Goal: Task Accomplishment & Management: Complete application form

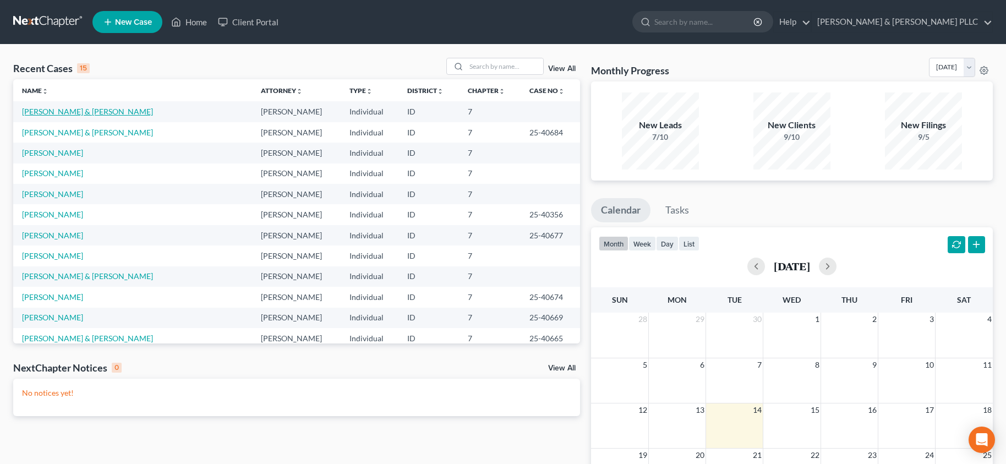
click at [63, 113] on link "[PERSON_NAME] & [PERSON_NAME]" at bounding box center [87, 111] width 131 height 9
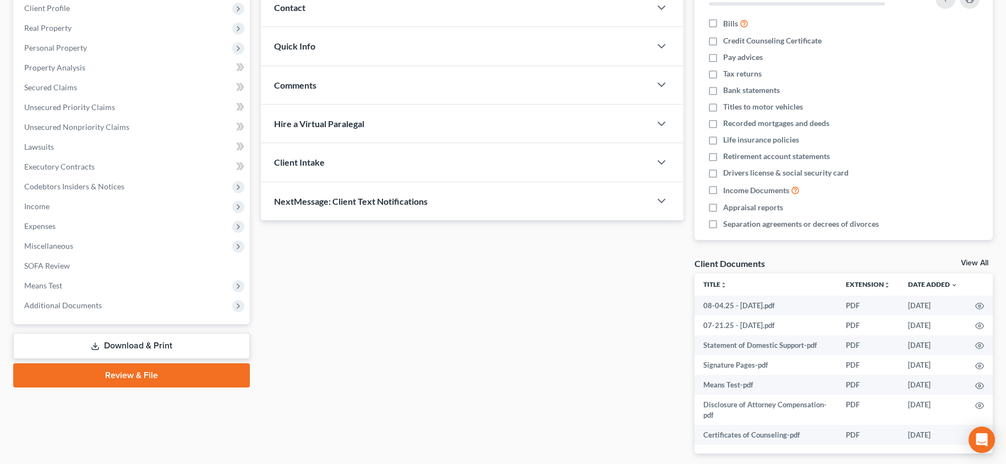
scroll to position [165, 0]
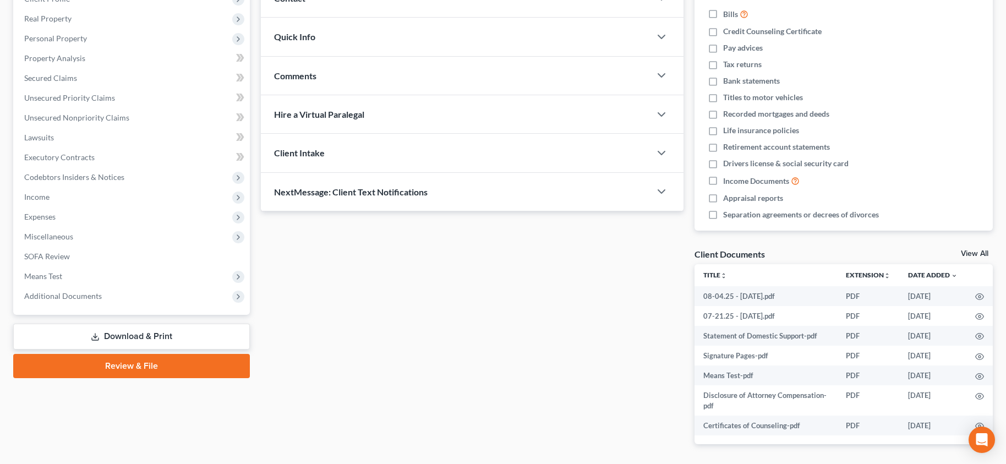
click at [137, 368] on link "Review & File" at bounding box center [131, 366] width 237 height 24
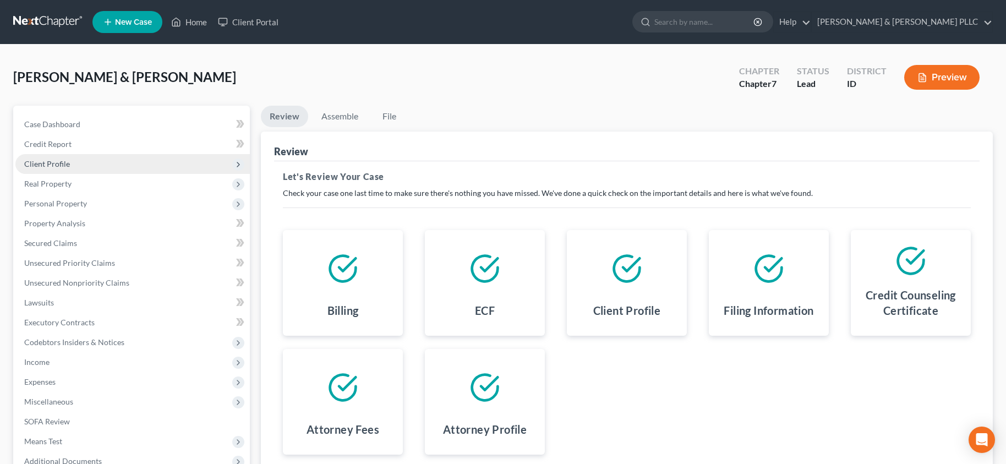
click at [50, 161] on span "Client Profile" at bounding box center [47, 163] width 46 height 9
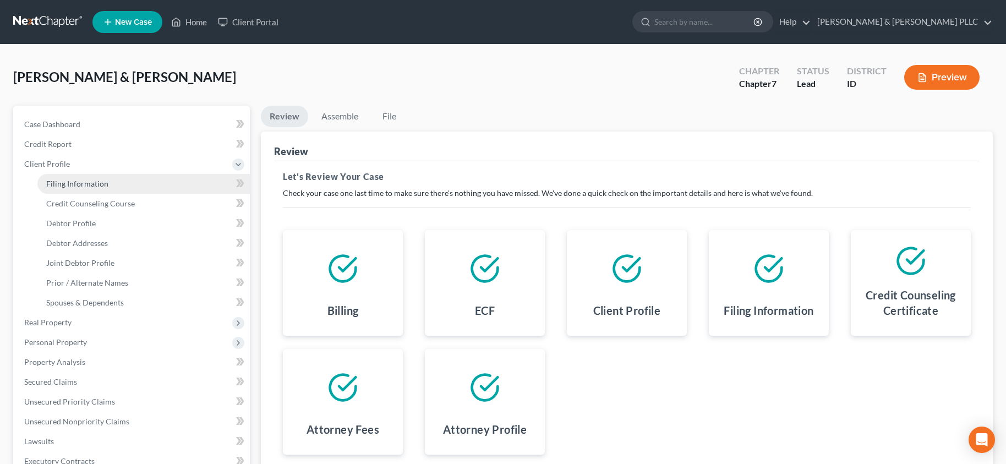
click at [62, 191] on link "Filing Information" at bounding box center [143, 184] width 212 height 20
select select "1"
select select "0"
select select "13"
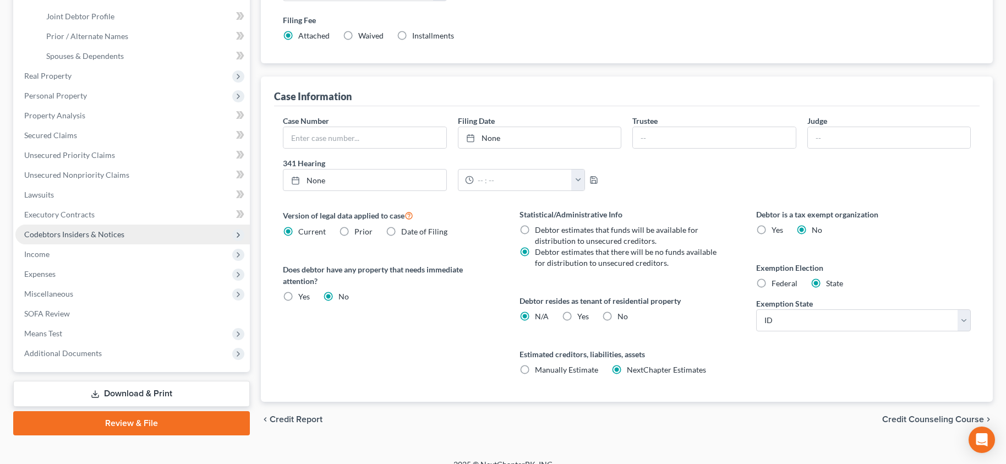
scroll to position [261, 0]
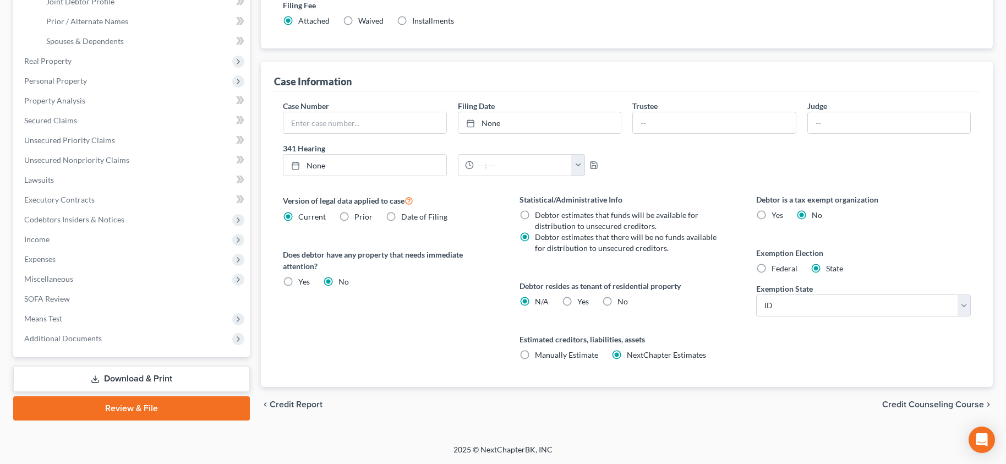
click at [143, 411] on link "Review & File" at bounding box center [131, 408] width 237 height 24
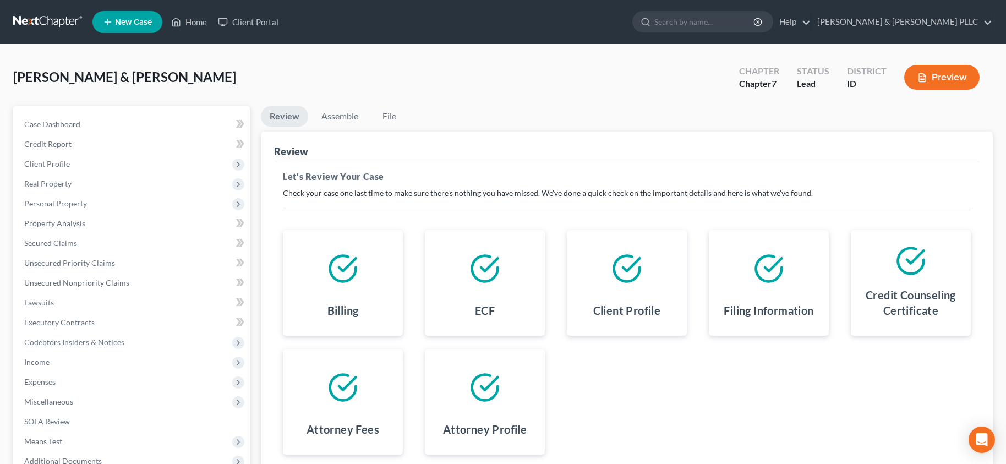
scroll to position [55, 0]
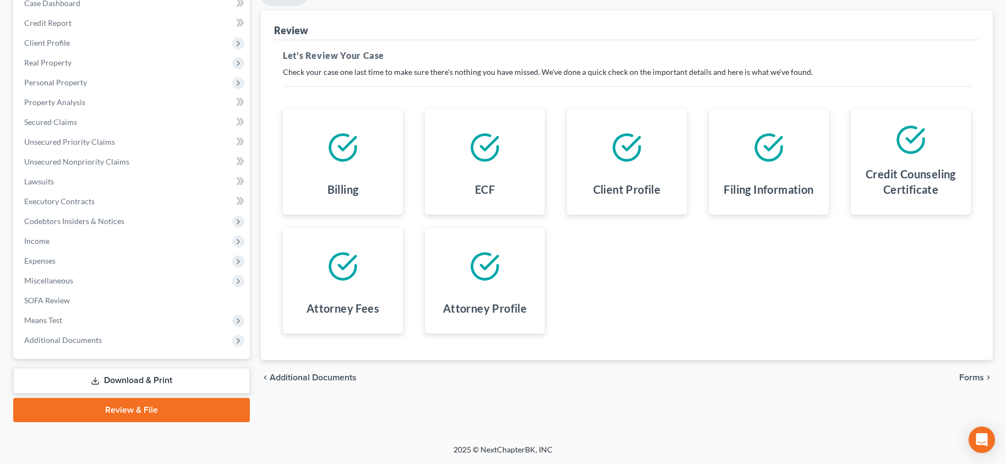
click at [327, 378] on span "Additional Documents" at bounding box center [313, 377] width 87 height 9
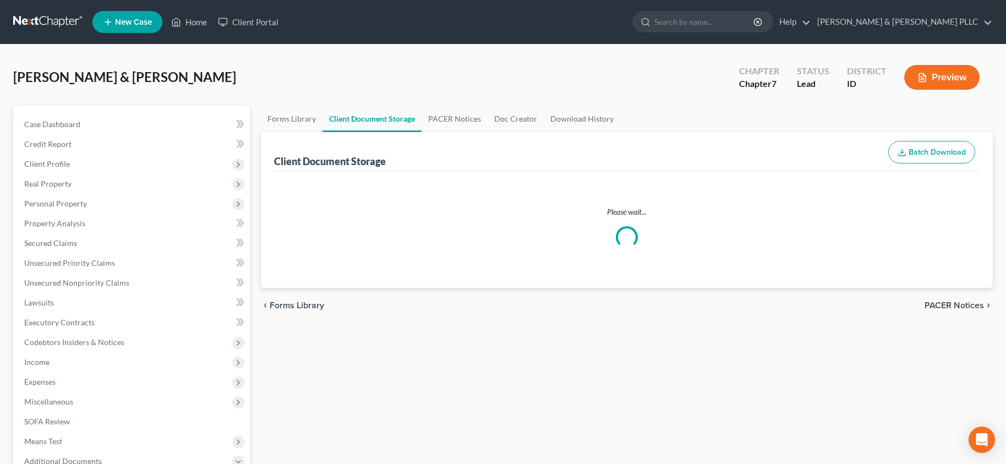
select select "0"
select select "6"
select select "5"
select select "9"
select select "10"
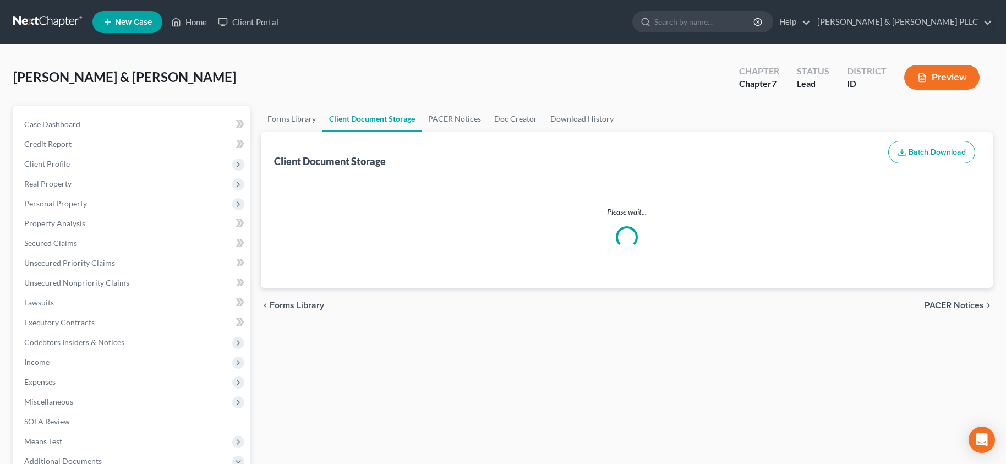
select select "7"
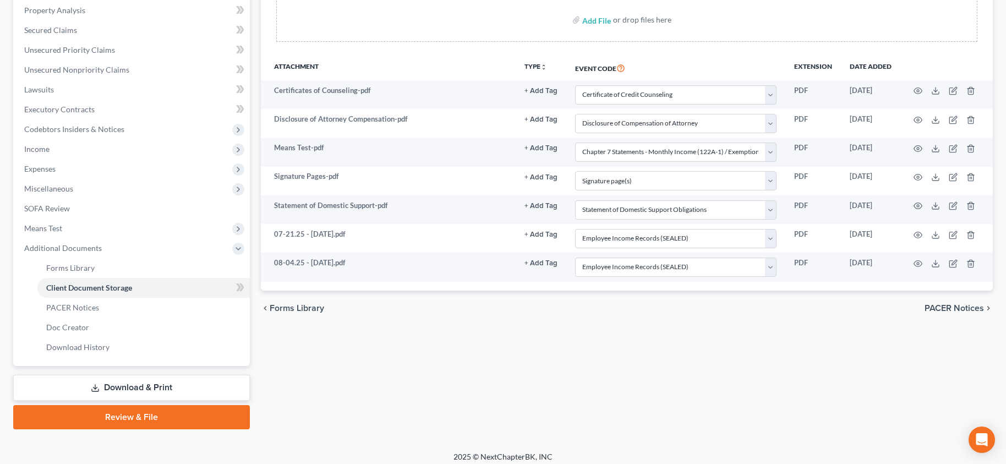
scroll to position [220, 0]
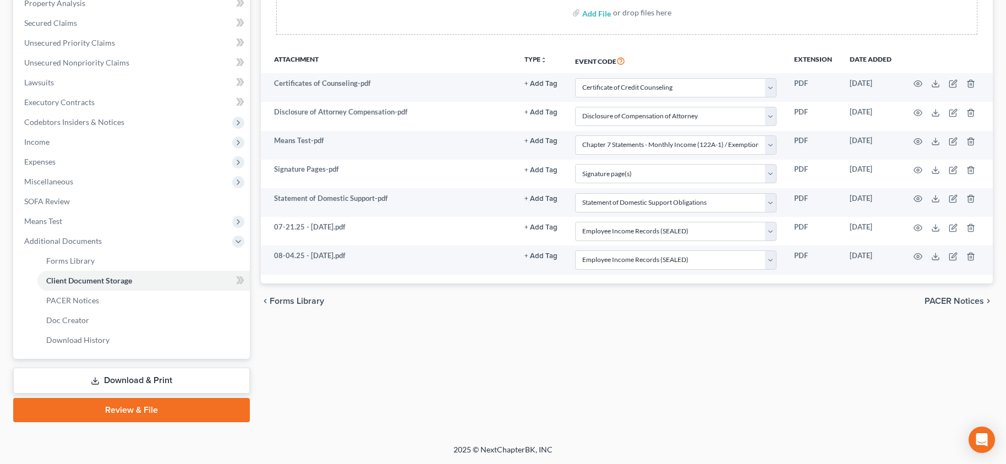
click at [149, 407] on link "Review & File" at bounding box center [131, 410] width 237 height 24
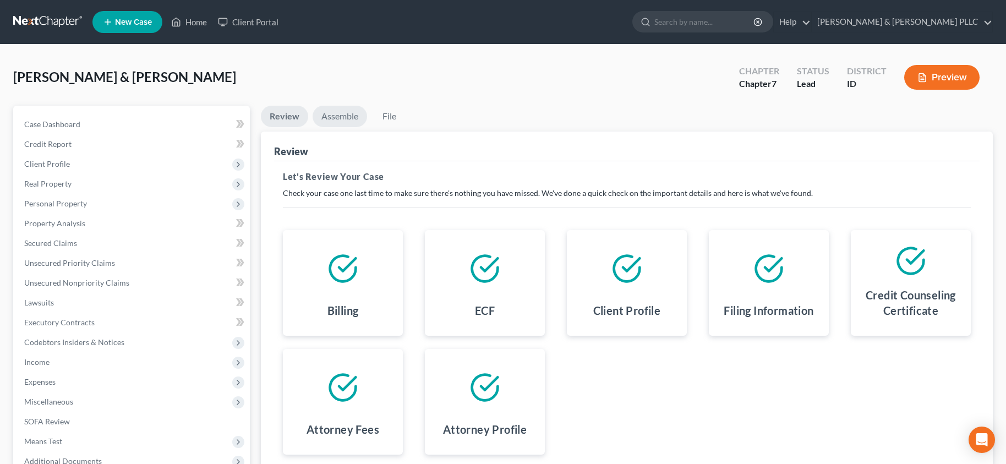
click at [337, 111] on link "Assemble" at bounding box center [340, 116] width 54 height 21
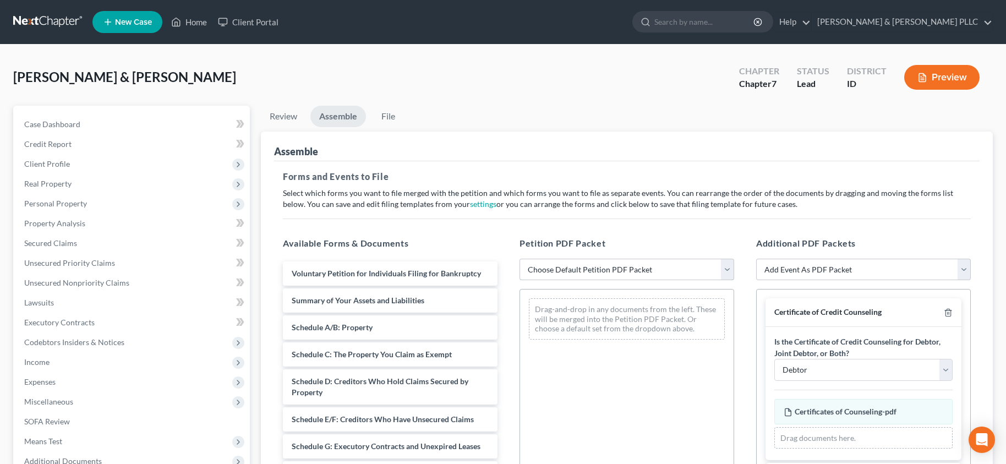
click at [729, 269] on select "Choose Default Petition PDF Packet Emergency Filing (Voluntary Petition and Cre…" at bounding box center [627, 270] width 215 height 22
select select "3"
click at [520, 259] on select "Choose Default Petition PDF Packet Emergency Filing (Voluntary Petition and Cre…" at bounding box center [627, 270] width 215 height 22
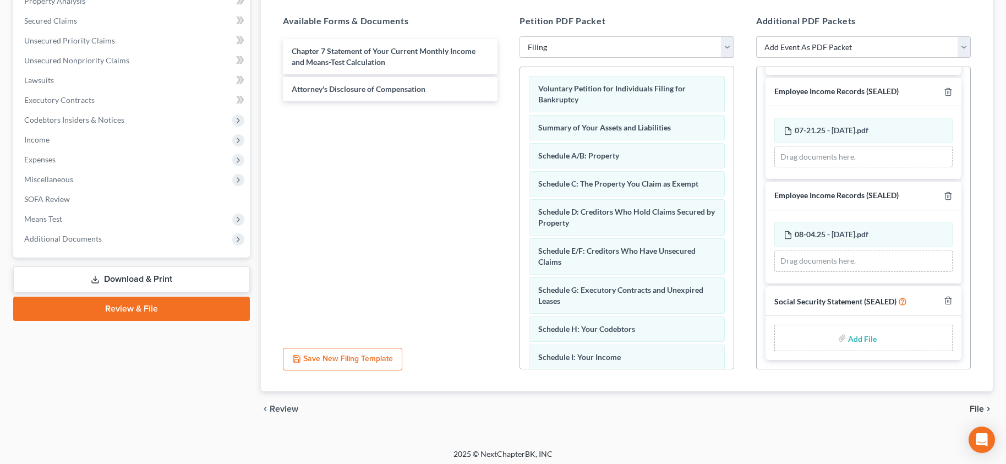
scroll to position [227, 0]
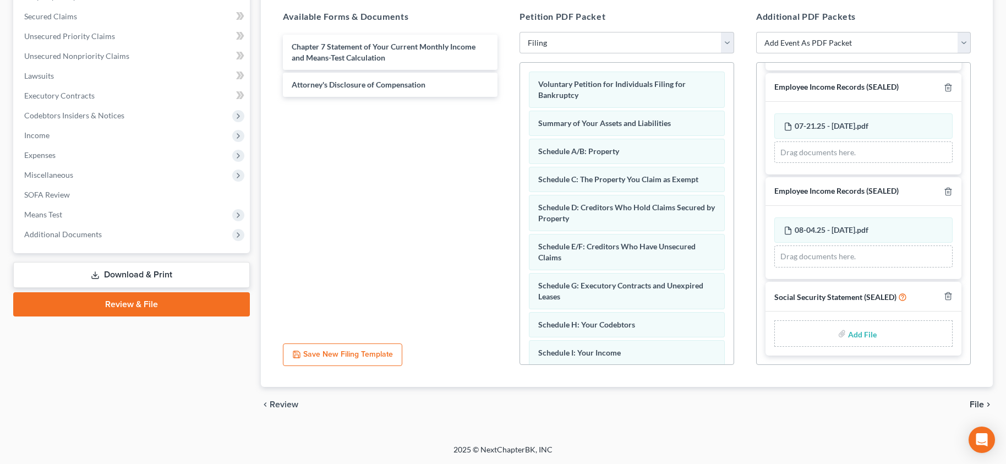
click at [848, 333] on input "file" at bounding box center [861, 334] width 26 height 20
type input "C:\fakepath\Statement of Social Security.pdf"
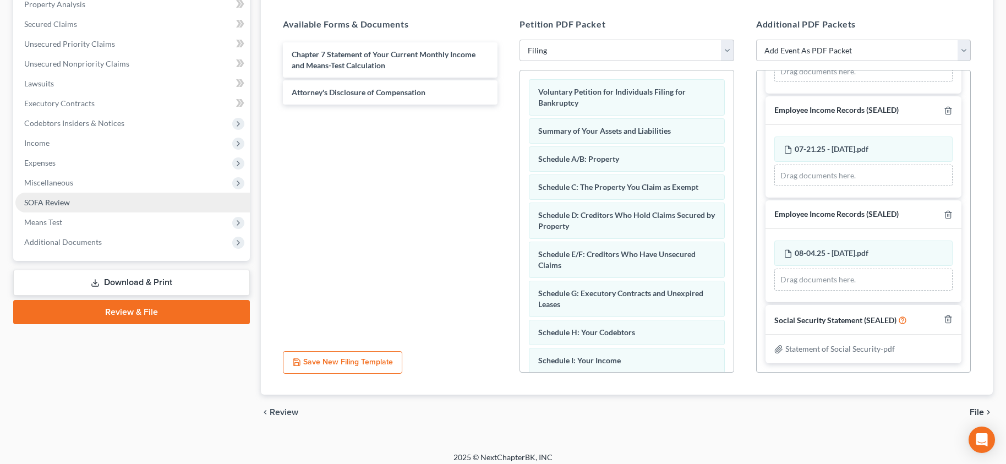
scroll to position [0, 0]
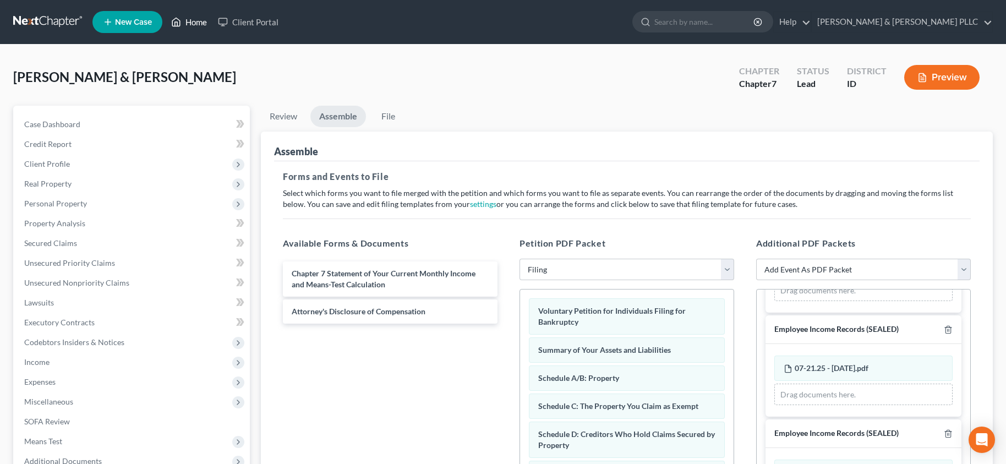
drag, startPoint x: 200, startPoint y: 19, endPoint x: 193, endPoint y: 30, distance: 12.7
click at [200, 19] on link "Home" at bounding box center [189, 22] width 47 height 20
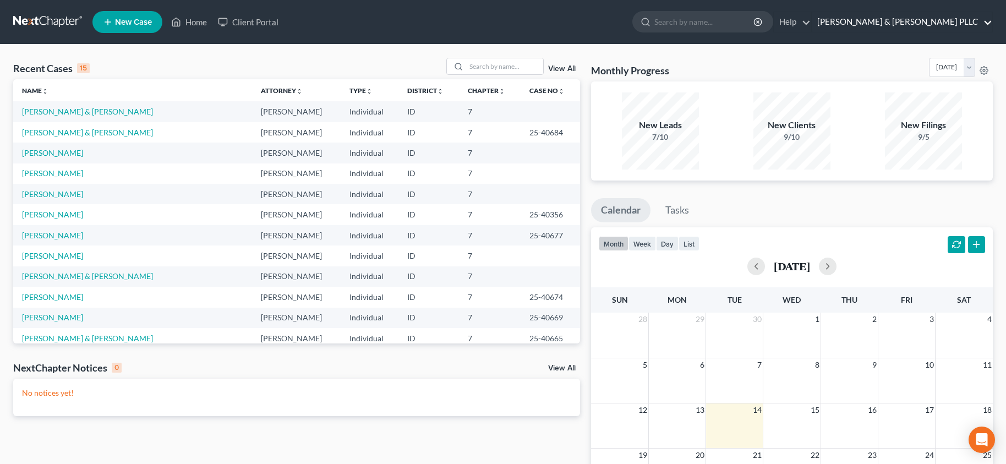
click at [986, 20] on link "Tolson & Wayment PLLC" at bounding box center [902, 22] width 181 height 20
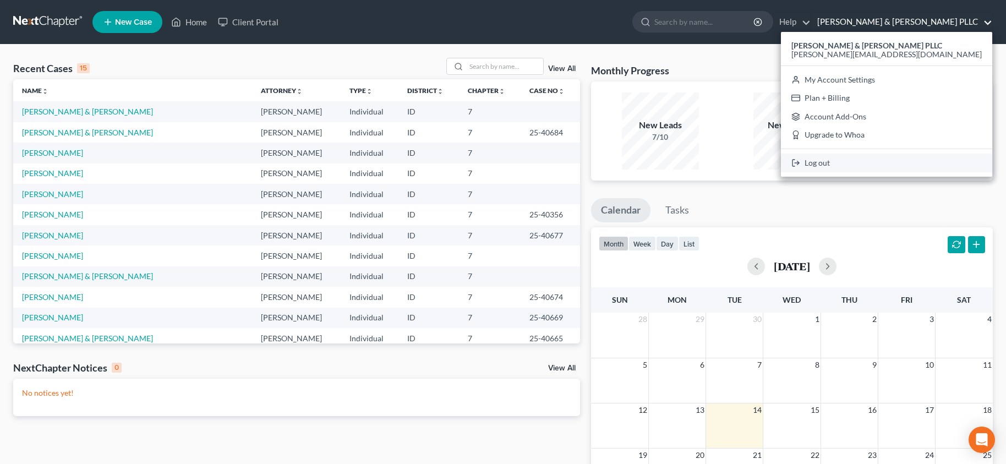
click at [914, 165] on link "Log out" at bounding box center [886, 163] width 211 height 19
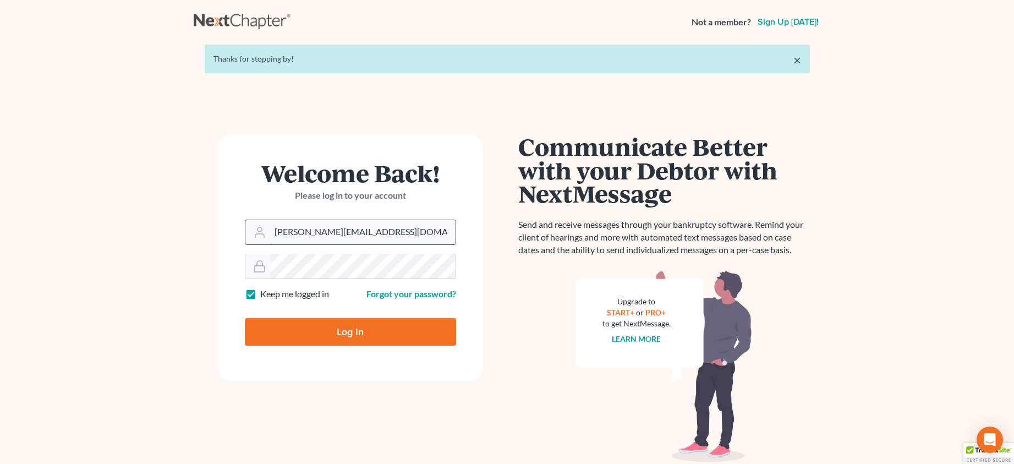
drag, startPoint x: 384, startPoint y: 227, endPoint x: 262, endPoint y: 225, distance: 122.2
click at [262, 225] on div "janna@aaronjtolsonlaw.com" at bounding box center [350, 232] width 211 height 25
type input "[PERSON_NAME][EMAIL_ADDRESS][DOMAIN_NAME]"
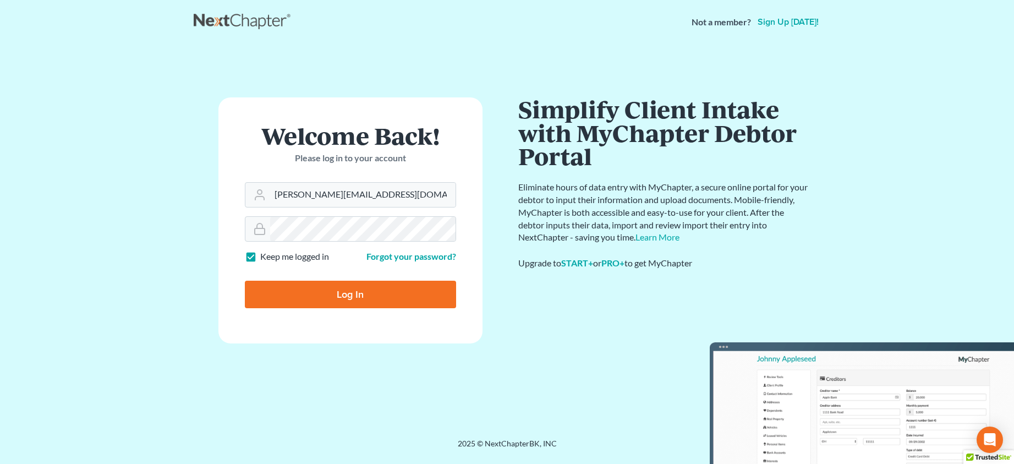
click at [339, 289] on input "Log In" at bounding box center [350, 295] width 211 height 28
type input "Thinking..."
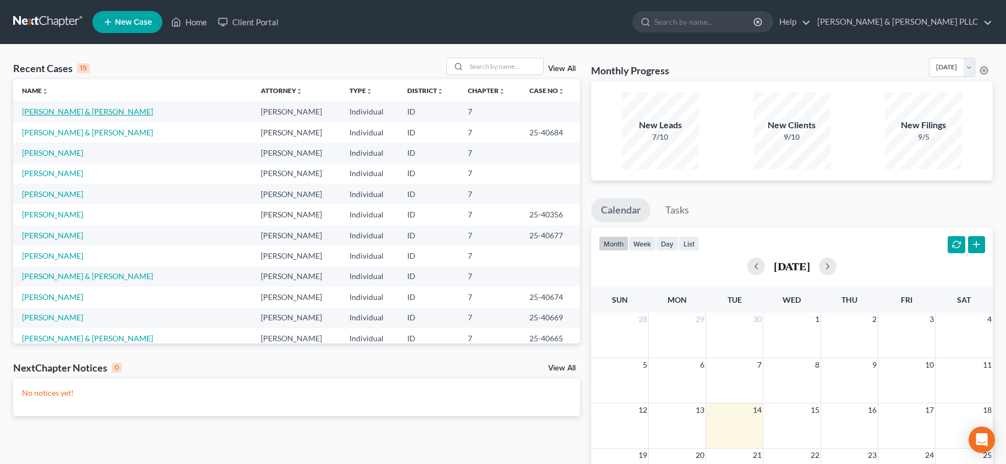
click at [51, 112] on link "Lindsay, Jake & Grayci" at bounding box center [87, 111] width 131 height 9
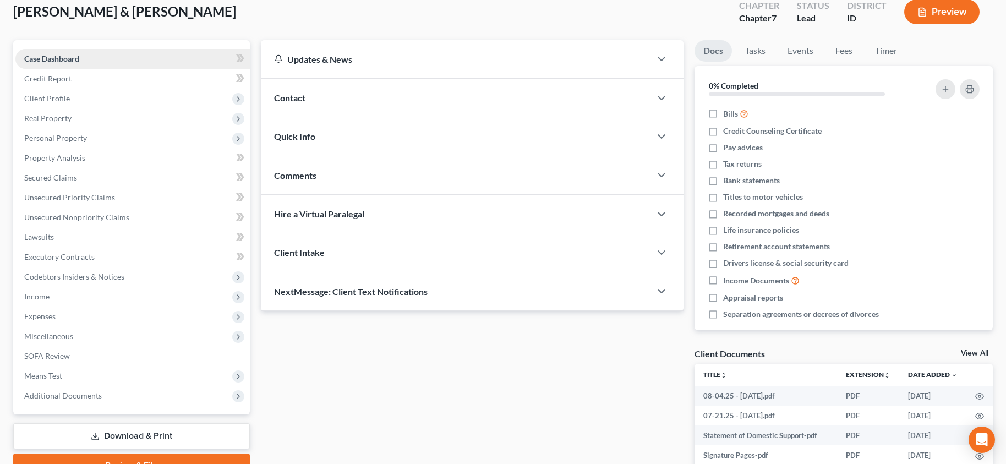
scroll to position [205, 0]
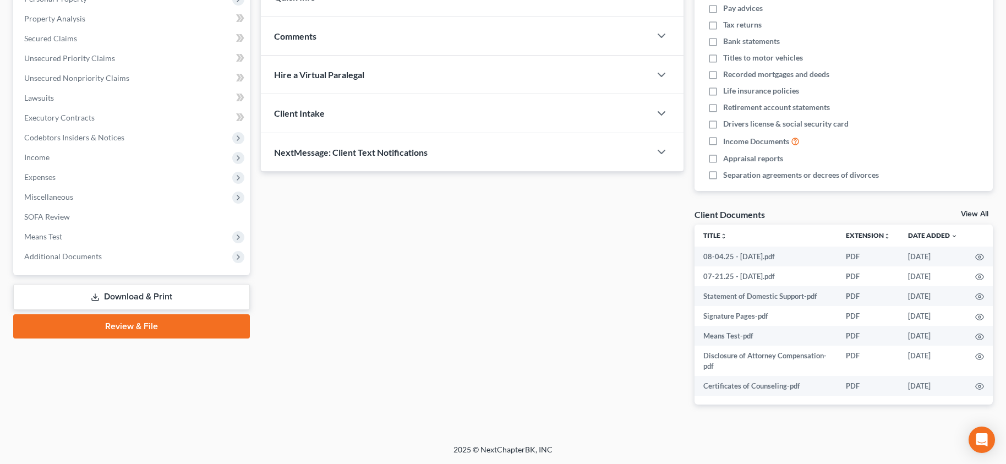
drag, startPoint x: 123, startPoint y: 326, endPoint x: 79, endPoint y: 353, distance: 51.6
click at [122, 326] on link "Review & File" at bounding box center [131, 326] width 237 height 24
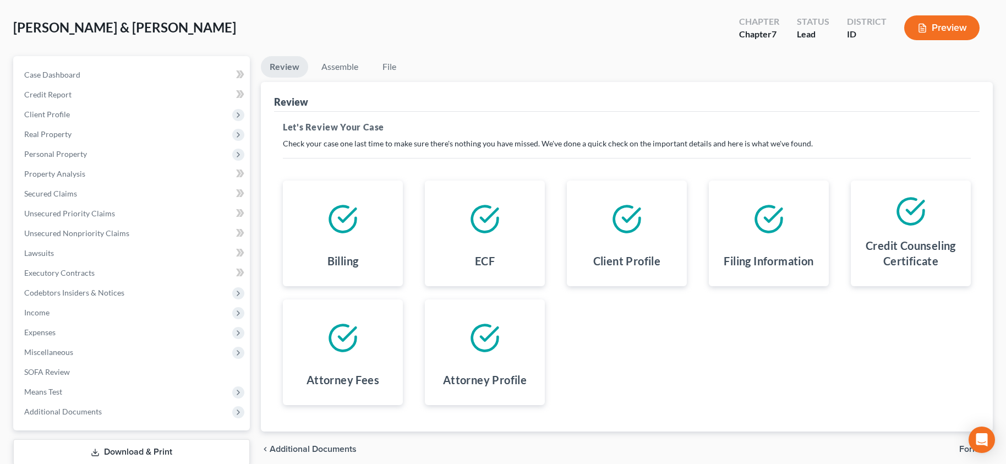
scroll to position [121, 0]
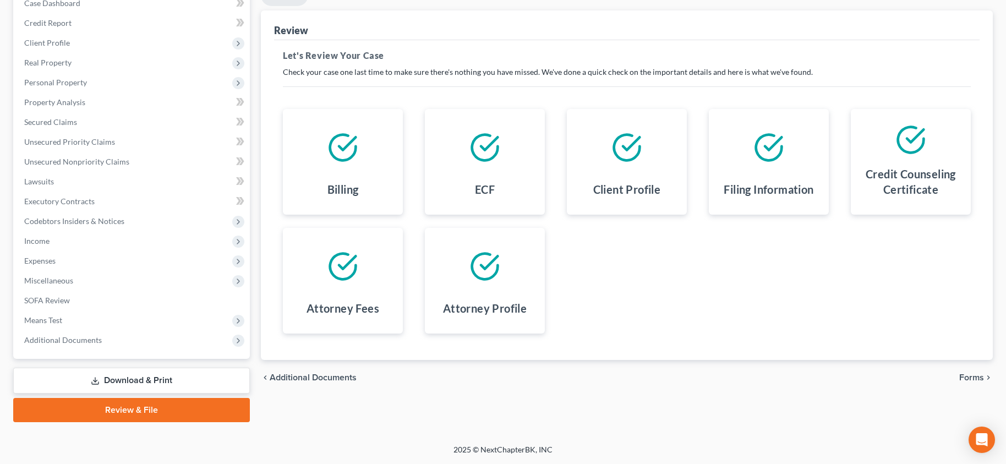
click at [326, 376] on span "Additional Documents" at bounding box center [313, 377] width 87 height 9
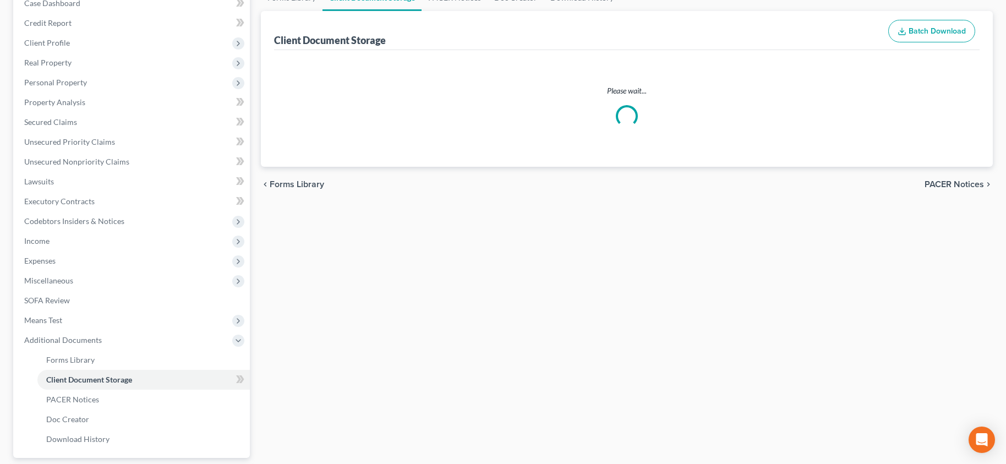
scroll to position [67, 0]
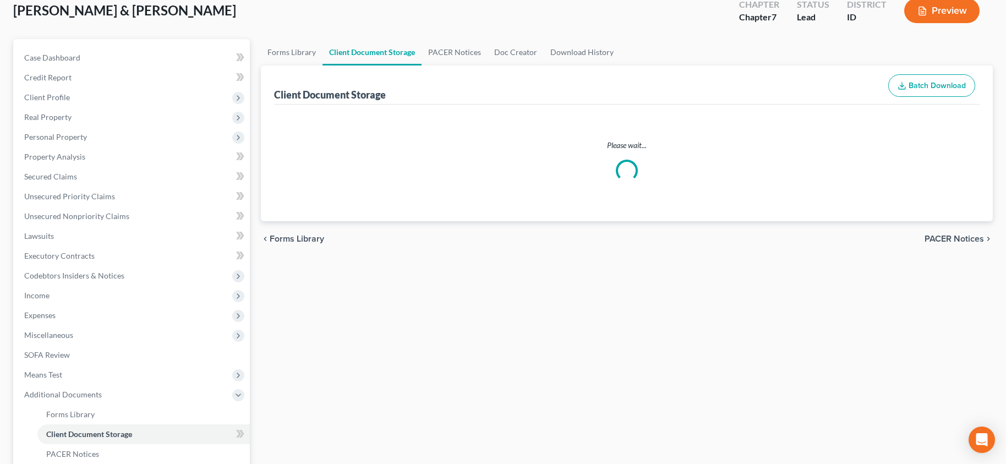
select select "0"
select select "6"
select select "5"
select select "9"
select select "10"
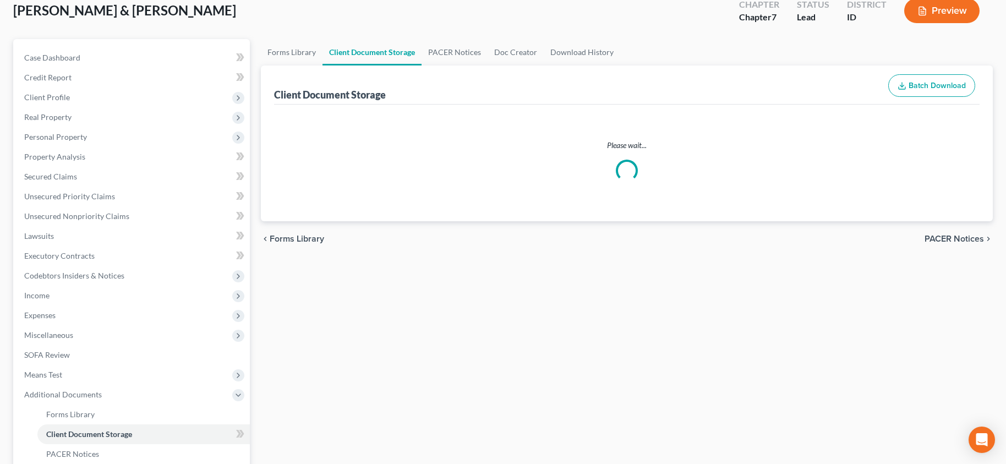
select select "7"
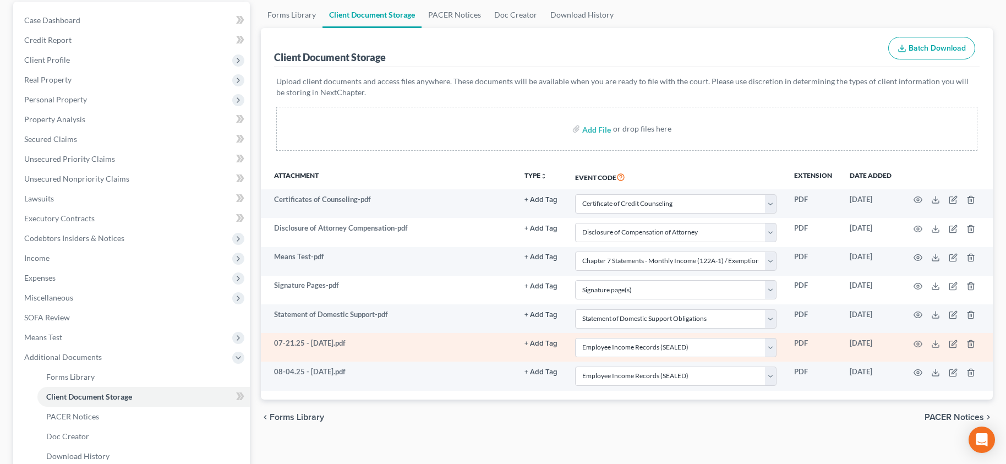
scroll to position [220, 0]
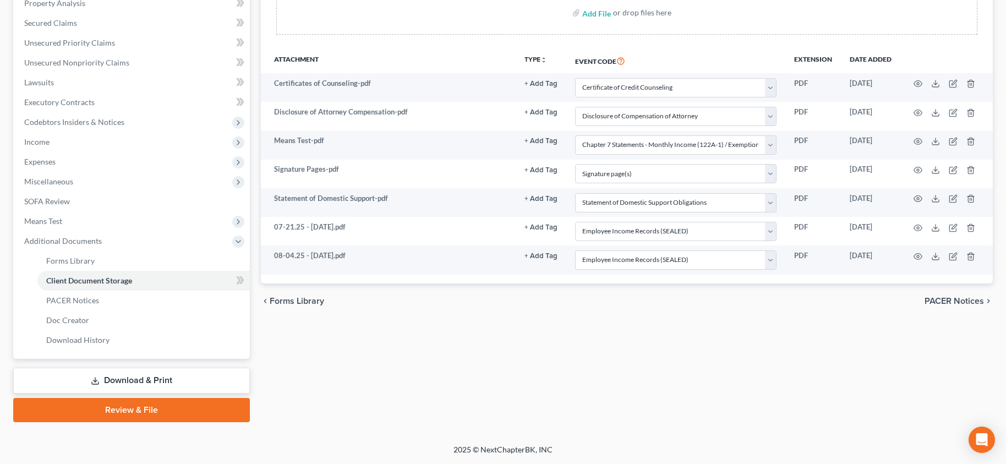
click at [121, 409] on link "Review & File" at bounding box center [131, 410] width 237 height 24
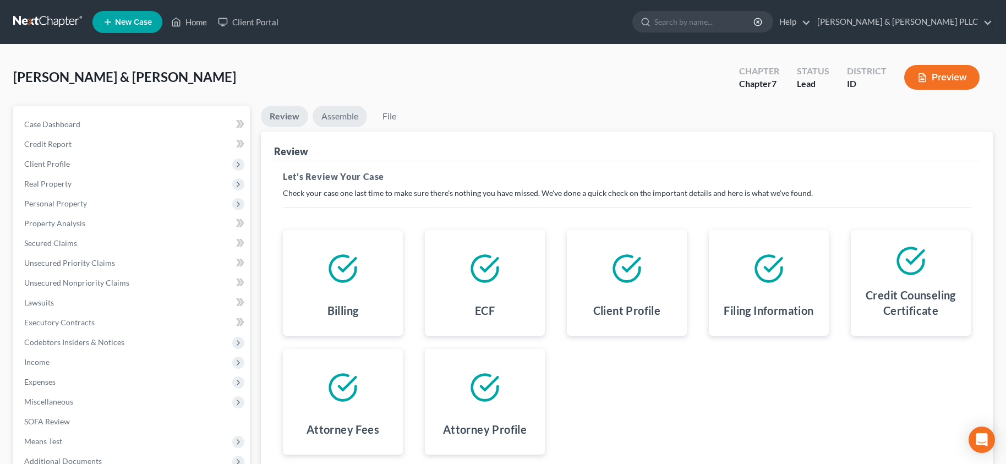
click at [331, 117] on link "Assemble" at bounding box center [340, 116] width 54 height 21
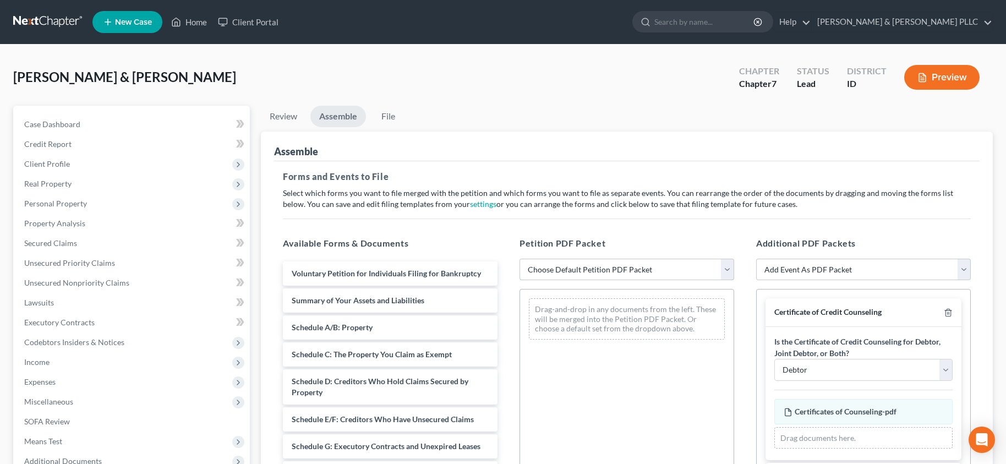
click at [725, 268] on select "Choose Default Petition PDF Packet Emergency Filing (Voluntary Petition and Cre…" at bounding box center [627, 270] width 215 height 22
select select "3"
click at [520, 259] on select "Choose Default Petition PDF Packet Emergency Filing (Voluntary Petition and Cre…" at bounding box center [627, 270] width 215 height 22
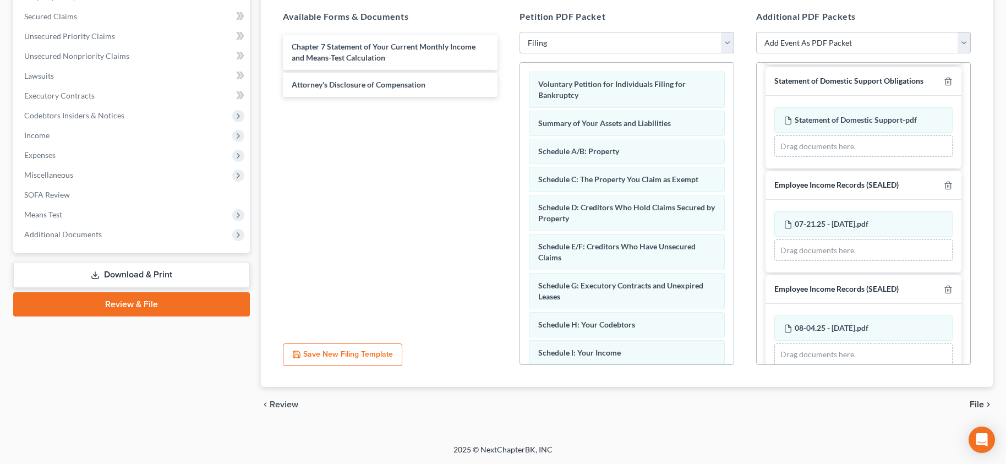
scroll to position [611, 0]
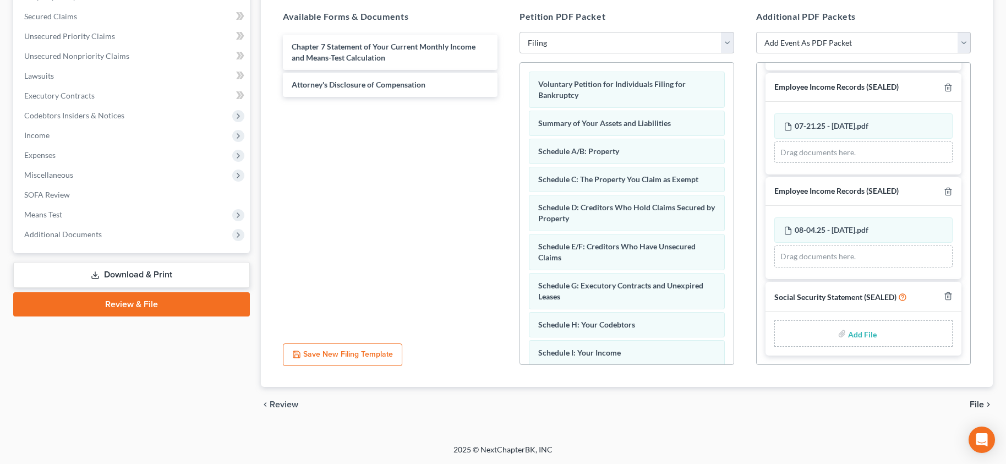
click at [857, 335] on input "file" at bounding box center [861, 334] width 26 height 20
type input "C:\fakepath\Statement of Social Security.pdf"
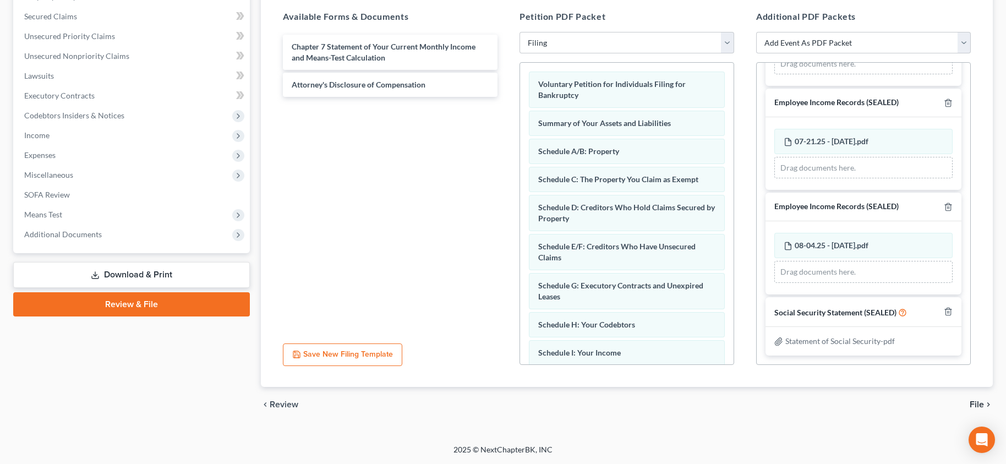
click at [977, 402] on span "File" at bounding box center [977, 404] width 14 height 9
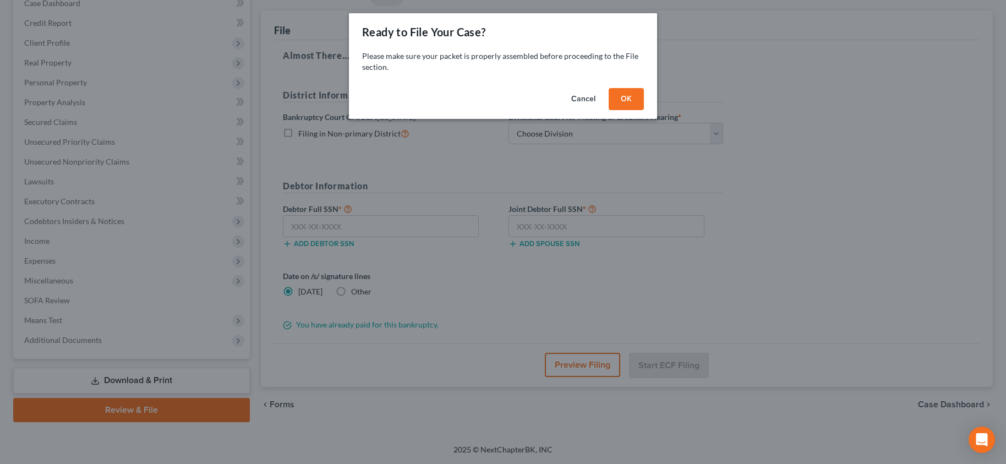
scroll to position [121, 0]
click at [630, 99] on button "OK" at bounding box center [630, 99] width 35 height 22
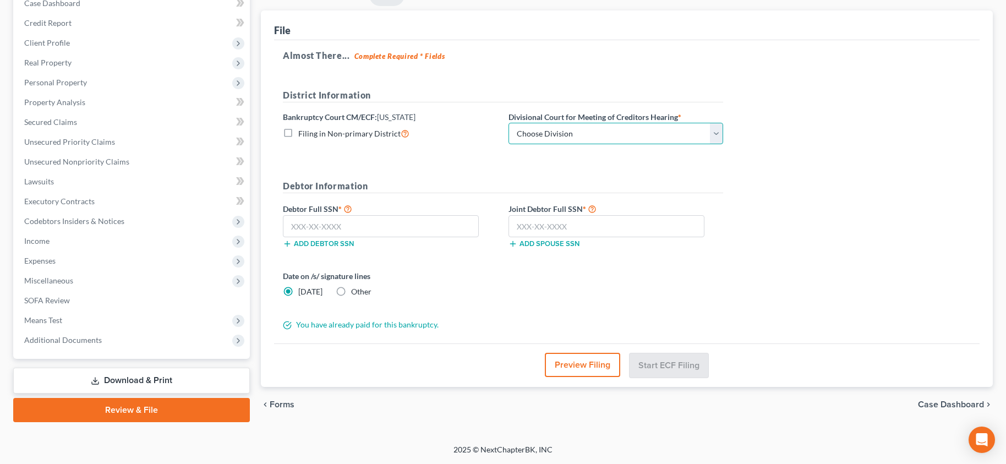
click at [713, 136] on select "Choose Division Boise Coeur d'Alene Moscow Pocatello Twin Falls" at bounding box center [616, 134] width 215 height 22
select select "3"
click at [509, 123] on select "Choose Division Boise Coeur d'Alene Moscow Pocatello Twin Falls" at bounding box center [616, 134] width 215 height 22
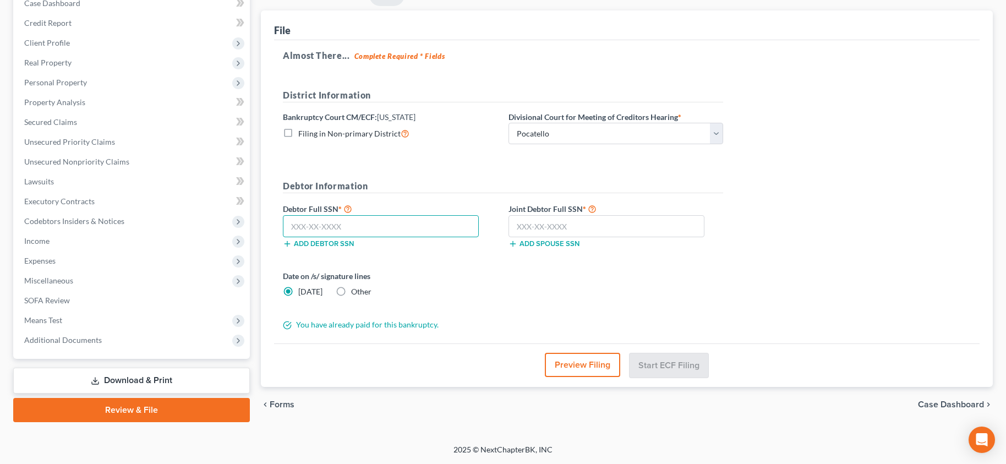
click at [340, 234] on input "text" at bounding box center [381, 226] width 196 height 22
type input "519-43-0601"
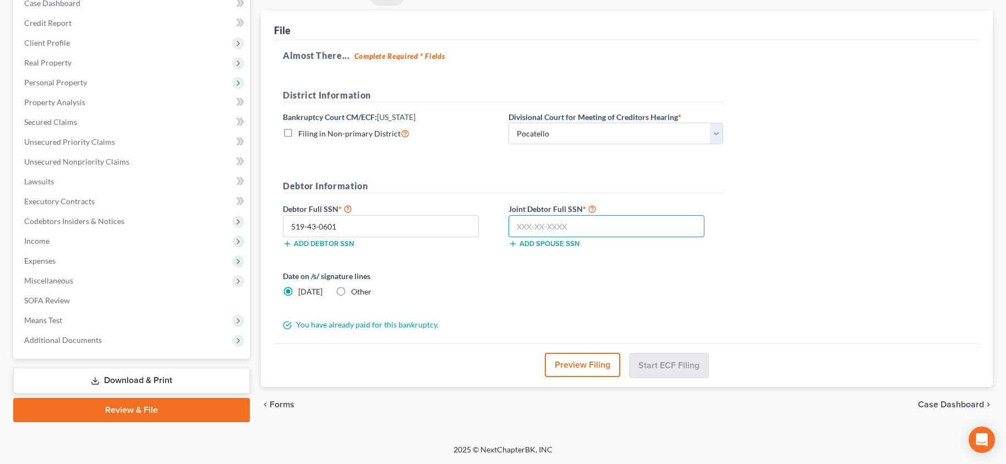
click at [590, 229] on input "text" at bounding box center [607, 226] width 196 height 22
type input "518-59-7113"
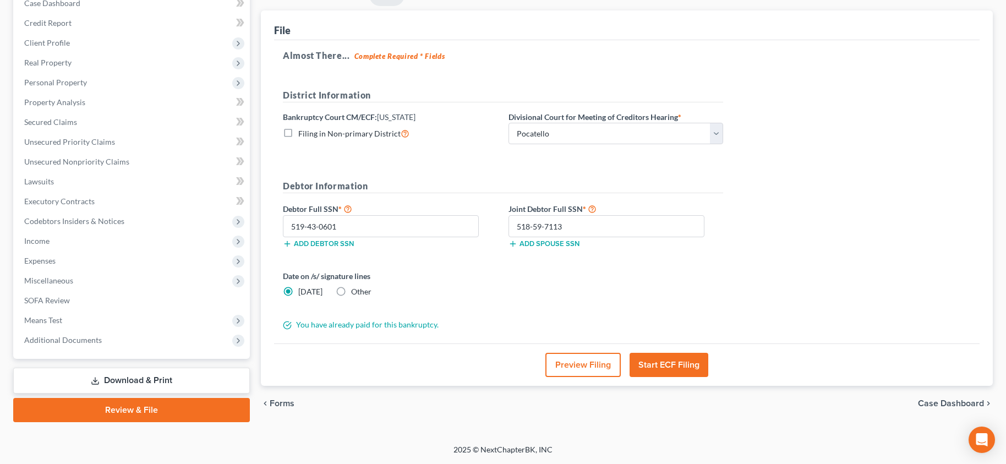
click at [351, 290] on label "Other" at bounding box center [361, 291] width 20 height 11
click at [356, 290] on input "Other" at bounding box center [359, 289] width 7 height 7
radio input "true"
radio input "false"
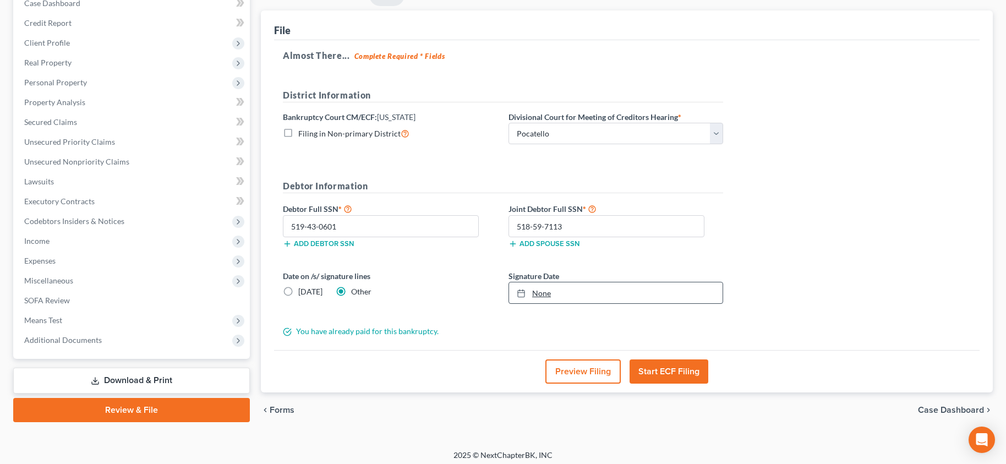
type input "10/14/2025"
click at [547, 289] on link "None" at bounding box center [616, 292] width 214 height 21
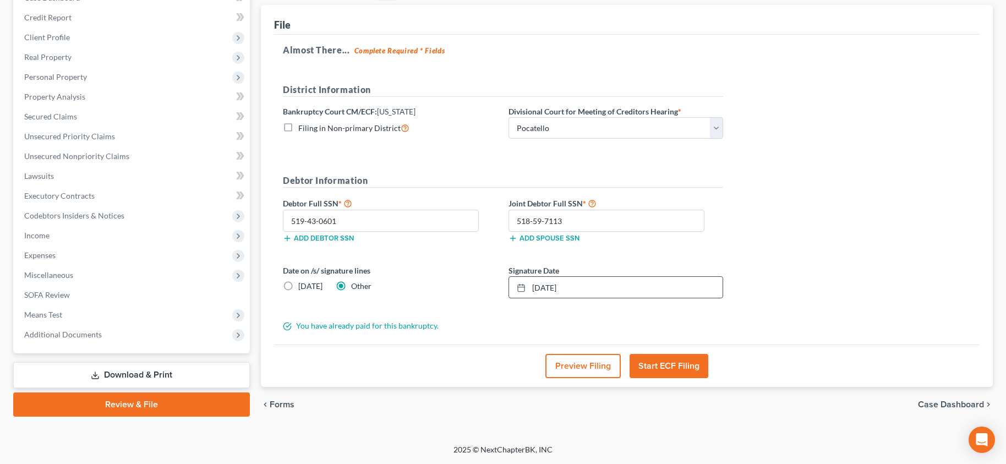
click at [674, 364] on button "Start ECF Filing" at bounding box center [669, 366] width 79 height 24
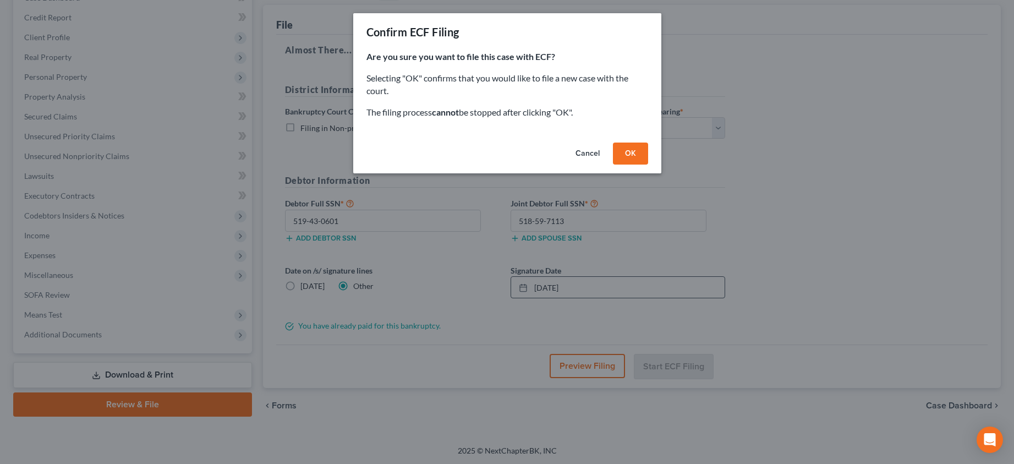
click at [620, 148] on button "OK" at bounding box center [630, 154] width 35 height 22
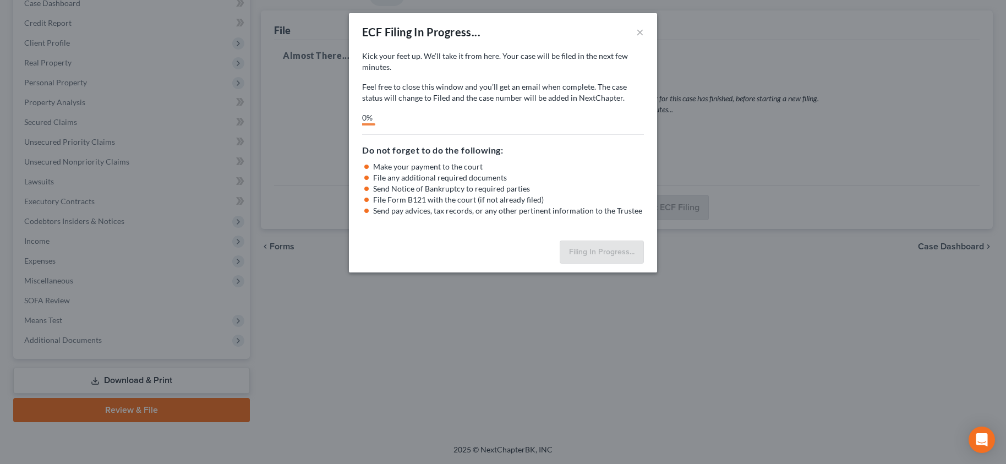
scroll to position [121, 0]
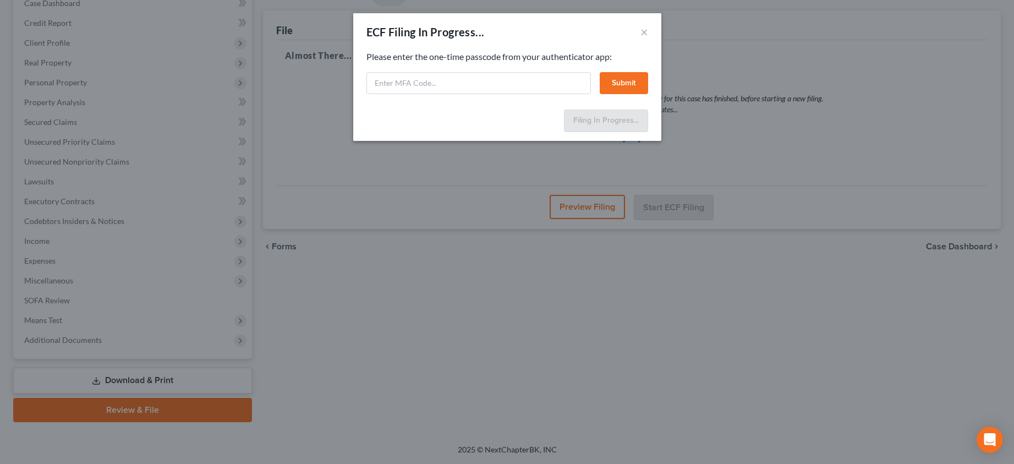
click at [1008, 85] on div "ECF Filing In Progress... × Feel free to download your entire bankruptcy packet…" at bounding box center [507, 232] width 1014 height 464
click at [385, 76] on input "text" at bounding box center [479, 83] width 225 height 22
type input "511522"
click at [645, 77] on button "Submit" at bounding box center [624, 83] width 48 height 22
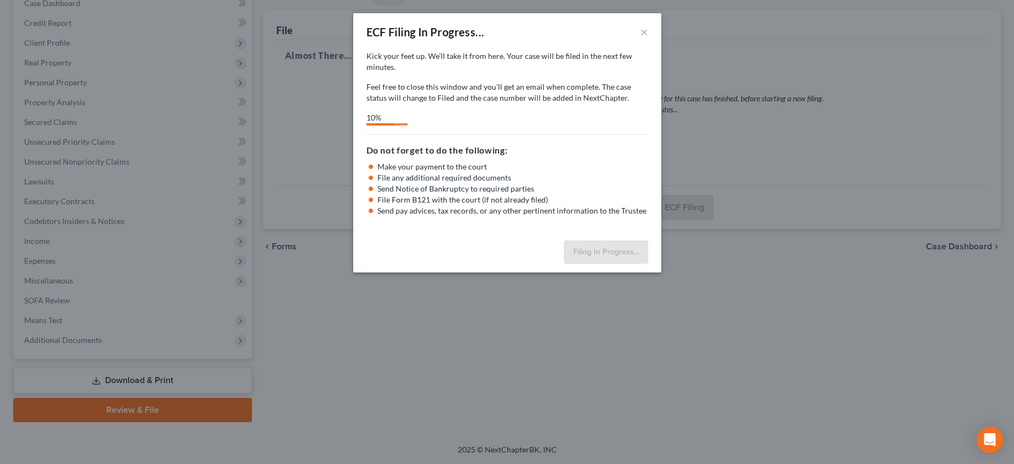
select select "3"
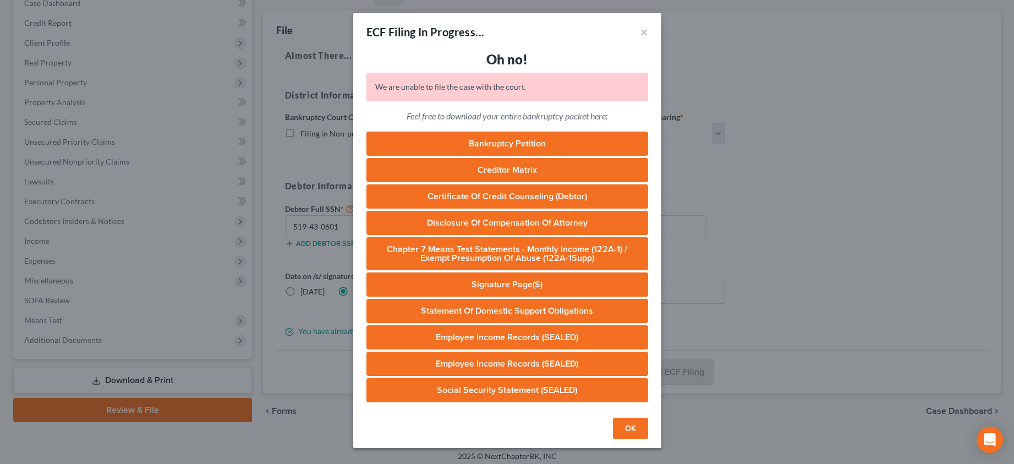
click at [627, 430] on button "OK" at bounding box center [630, 429] width 35 height 22
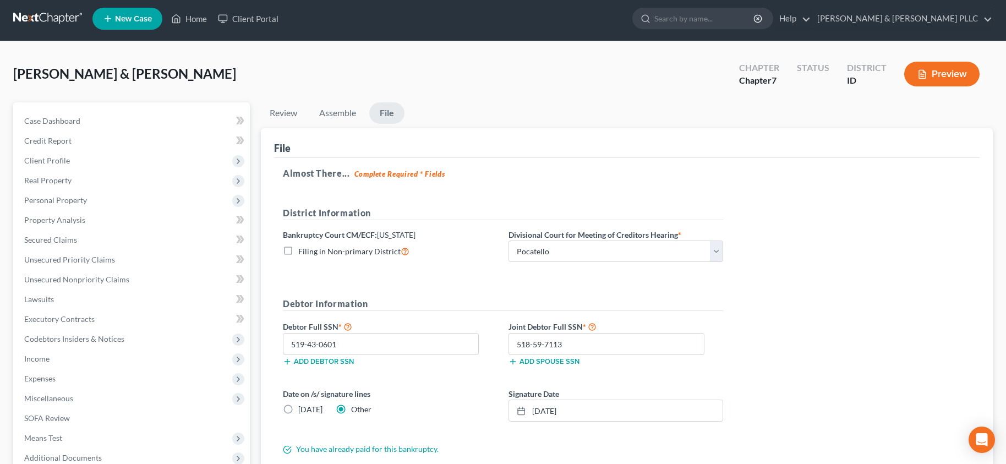
scroll to position [0, 0]
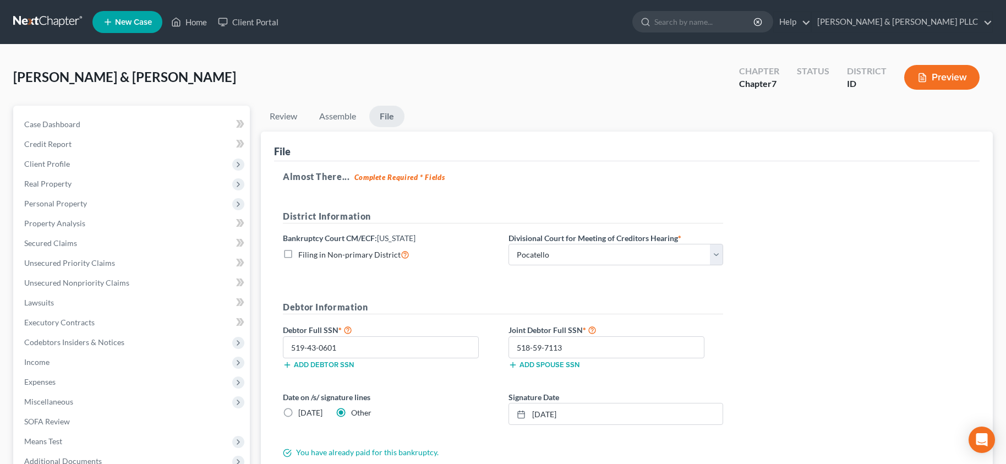
click at [485, 82] on div "Lindsay, Jake & Grayci Upgraded Chapter Chapter 7 Status District ID Preview" at bounding box center [503, 82] width 980 height 48
click at [199, 21] on link "Home" at bounding box center [189, 22] width 47 height 20
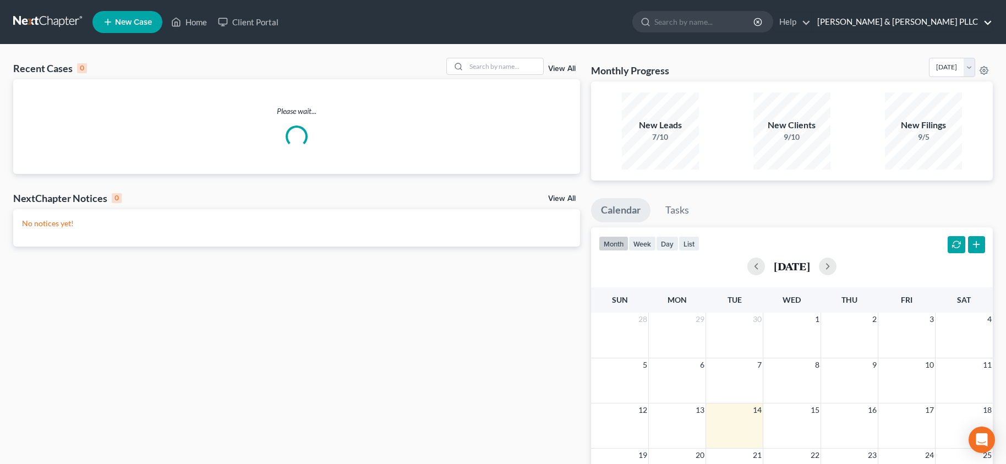
click at [985, 20] on link "Tolson & Wayment PLLC" at bounding box center [902, 22] width 181 height 20
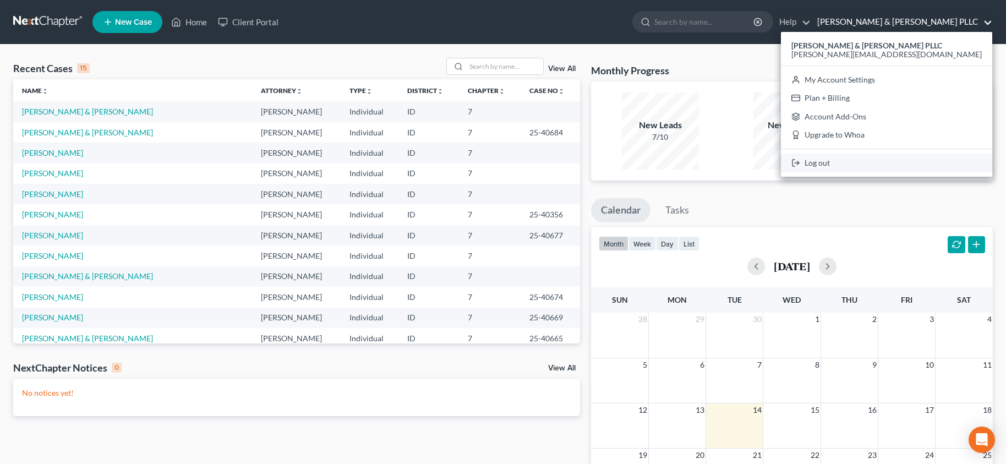
click at [937, 169] on link "Log out" at bounding box center [886, 163] width 211 height 19
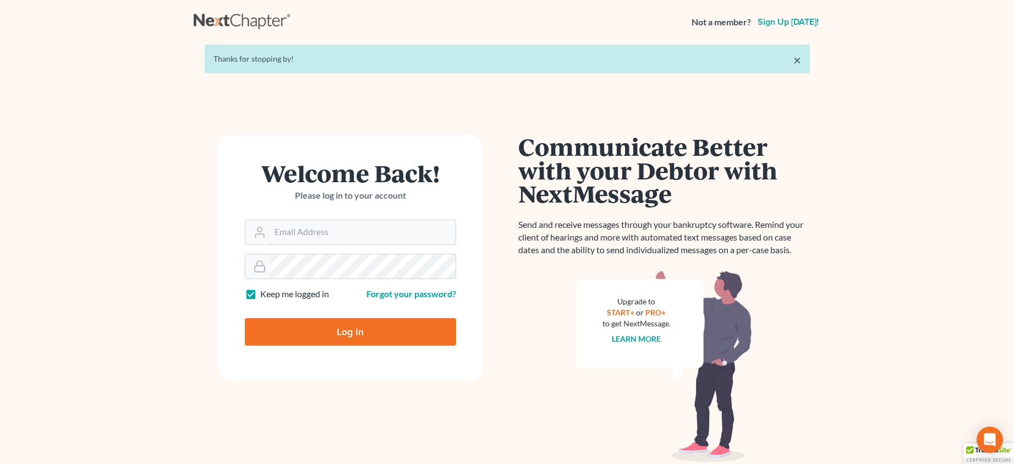
type input "janna@aaronjtolsonlaw.com"
click at [341, 335] on input "Log In" at bounding box center [350, 332] width 211 height 28
type input "Thinking..."
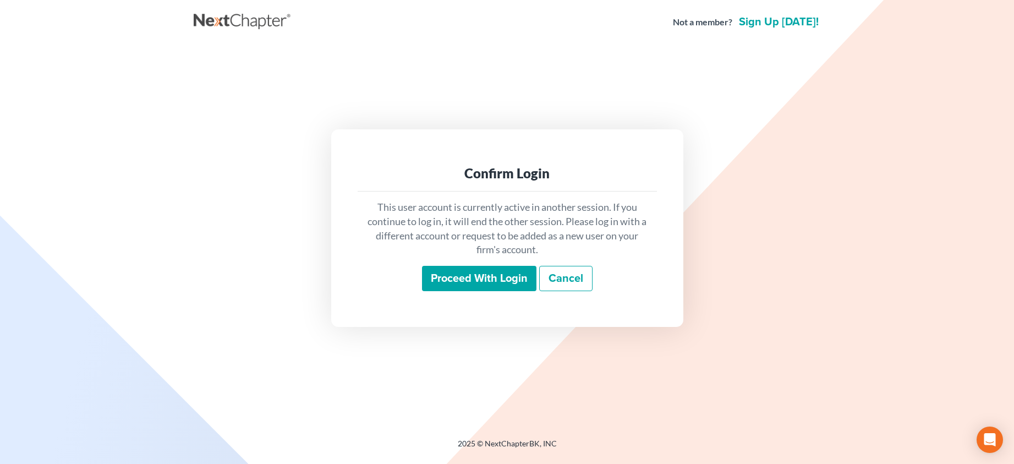
click at [474, 275] on input "Proceed with login" at bounding box center [479, 278] width 114 height 25
